Goal: Task Accomplishment & Management: Manage account settings

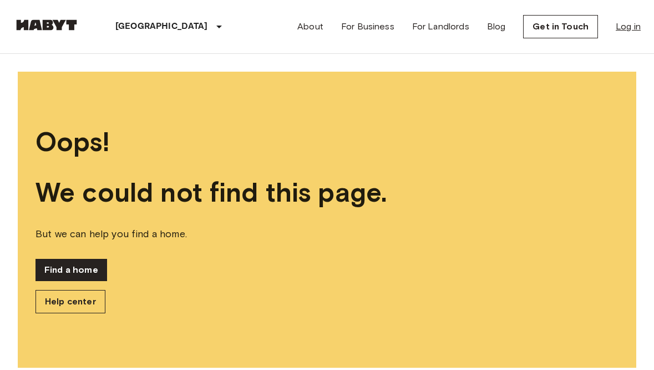
click at [623, 31] on link "Log in" at bounding box center [628, 26] width 25 height 13
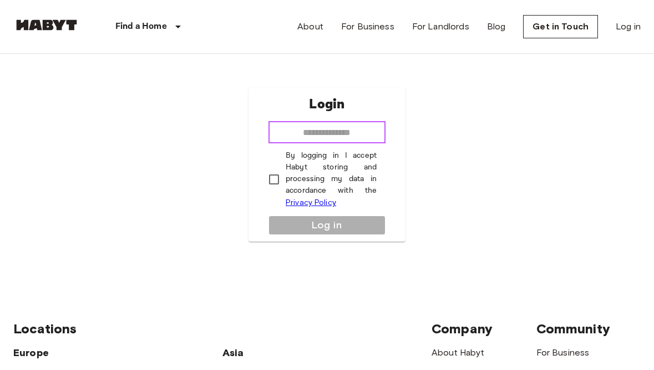
click at [344, 130] on input "email" at bounding box center [327, 132] width 117 height 22
type input "**********"
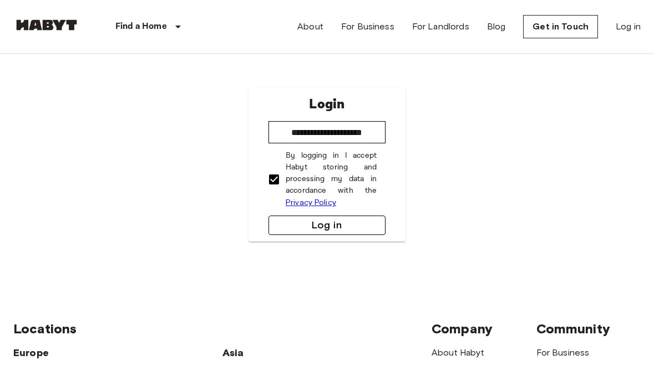
click at [296, 233] on button "Log in" at bounding box center [327, 224] width 117 height 19
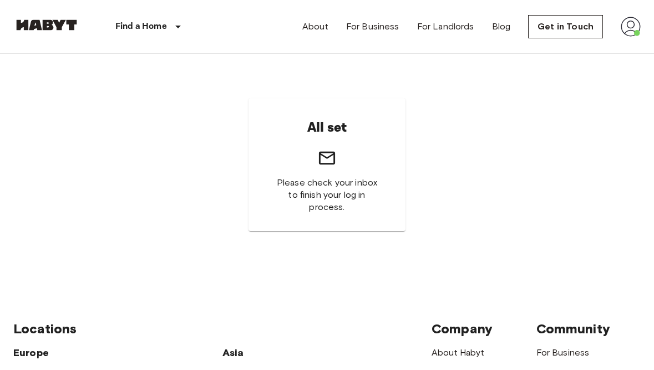
click at [628, 26] on img at bounding box center [631, 27] width 20 height 20
click at [463, 31] on div at bounding box center [327, 185] width 654 height 370
click at [625, 16] on div "About For Business For Landlords Blog Get in Touch" at bounding box center [471, 26] width 339 height 53
click at [627, 19] on img at bounding box center [631, 27] width 20 height 20
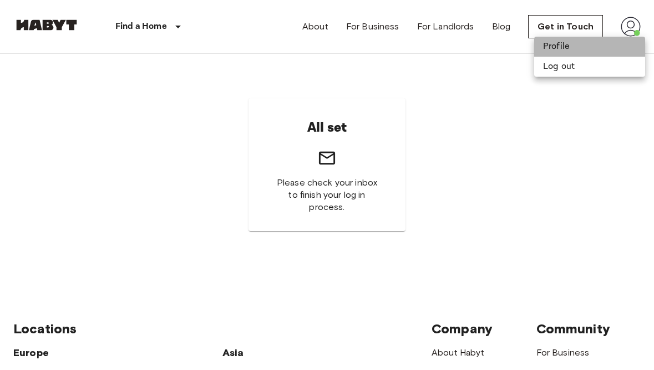
click at [602, 46] on li "Profile" at bounding box center [589, 47] width 111 height 20
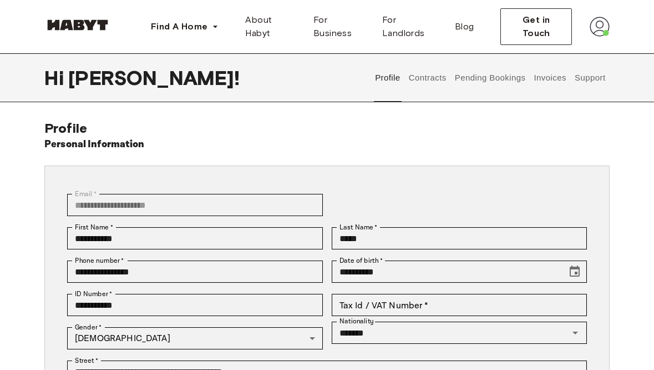
scroll to position [6, 0]
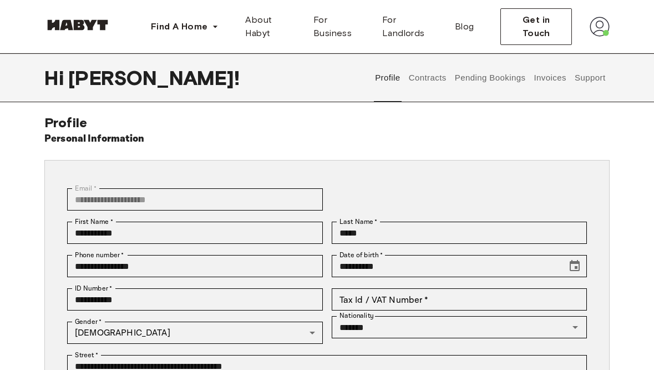
click at [421, 84] on button "Contracts" at bounding box center [427, 77] width 41 height 49
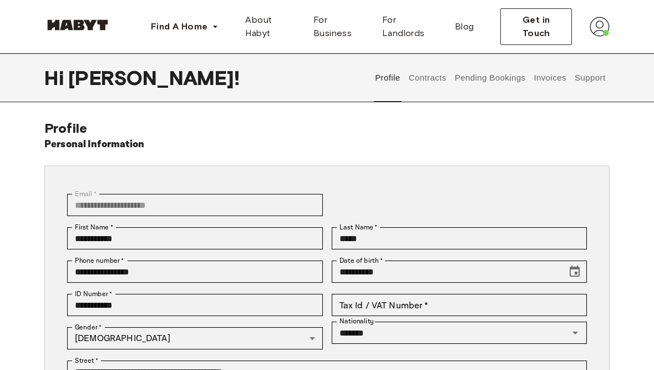
scroll to position [6, 0]
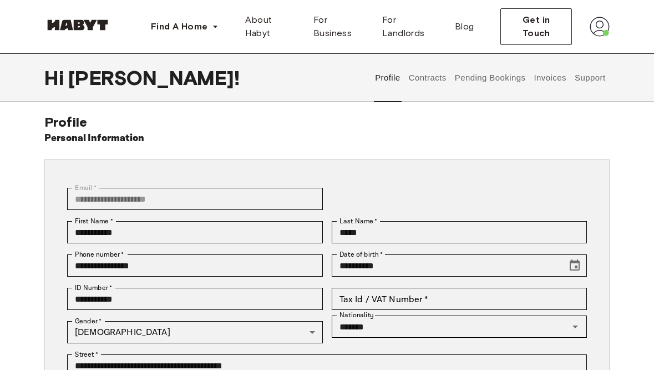
click at [432, 84] on button "Contracts" at bounding box center [427, 77] width 41 height 49
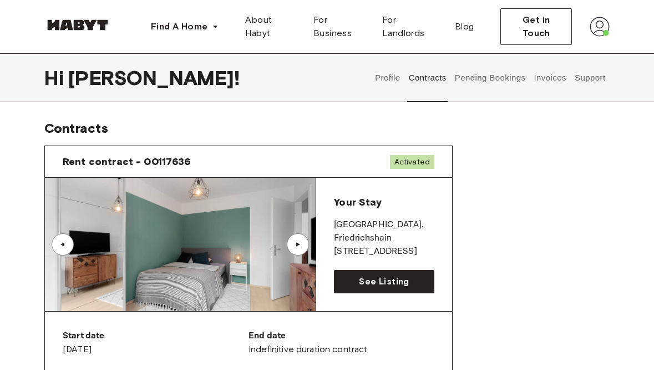
click at [555, 80] on button "Invoices" at bounding box center [550, 77] width 35 height 49
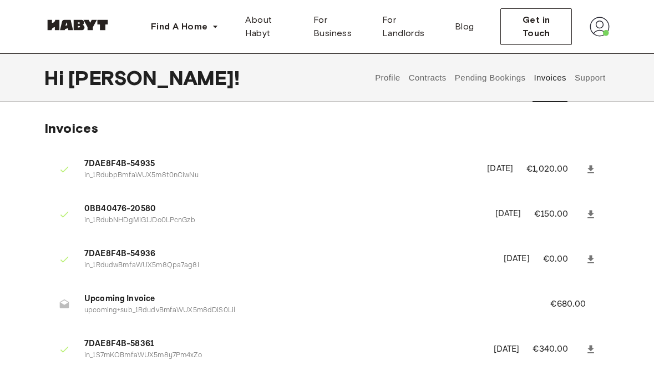
click at [396, 75] on button "Profile" at bounding box center [388, 77] width 28 height 49
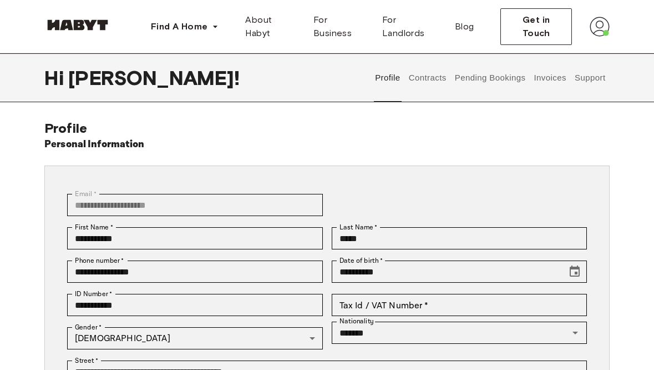
click at [602, 28] on img at bounding box center [600, 27] width 20 height 20
click at [578, 73] on span "Log out" at bounding box center [568, 74] width 33 height 13
